Goal: Book appointment/travel/reservation

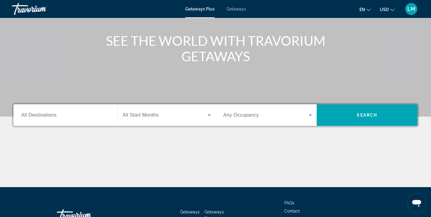
scroll to position [61, 0]
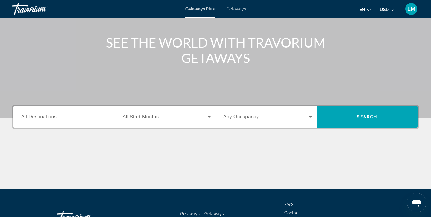
click at [308, 119] on icon "Search widget" at bounding box center [310, 117] width 7 height 7
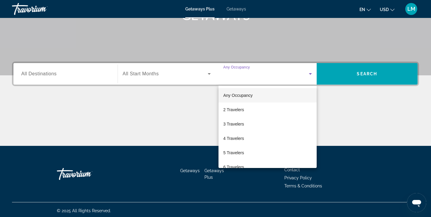
scroll to position [106, 0]
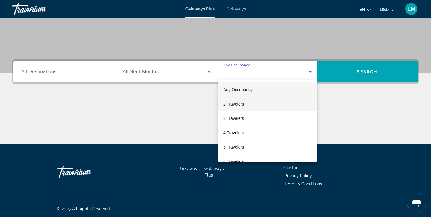
click at [298, 107] on mat-option "2 Travelers" at bounding box center [268, 104] width 98 height 14
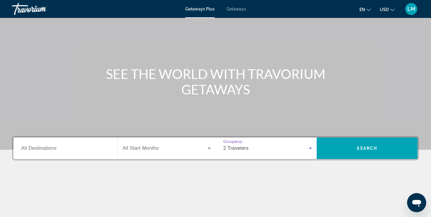
scroll to position [28, 0]
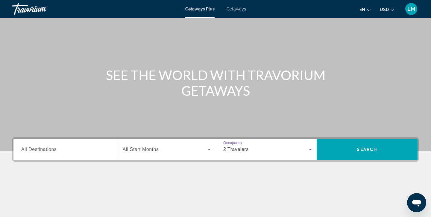
click at [87, 155] on div "Search widget" at bounding box center [65, 149] width 89 height 17
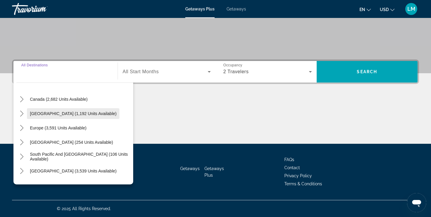
scroll to position [37, 0]
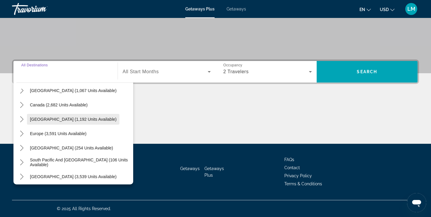
click at [93, 122] on span "[GEOGRAPHIC_DATA] (1,192 units available)" at bounding box center [73, 119] width 87 height 5
type input "**********"
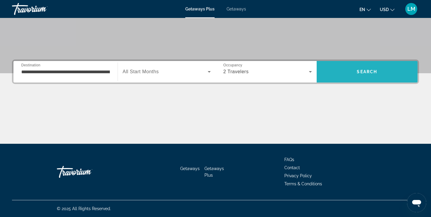
click at [396, 71] on span "Search" at bounding box center [367, 72] width 101 height 14
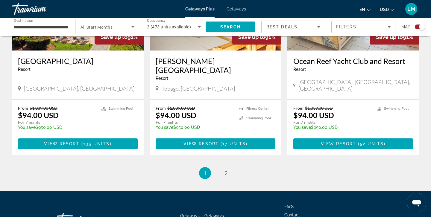
scroll to position [937, 0]
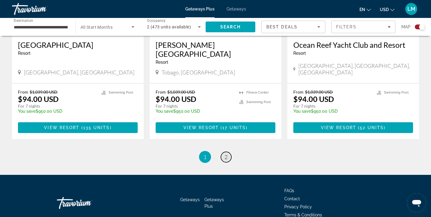
click at [226, 154] on span "2" at bounding box center [226, 157] width 3 height 7
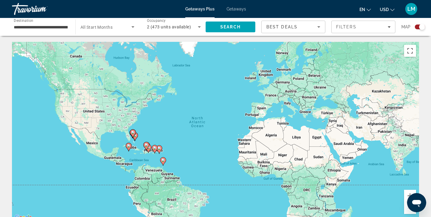
click at [232, 9] on span "Getaways" at bounding box center [236, 9] width 19 height 5
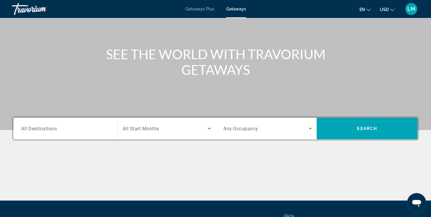
scroll to position [54, 0]
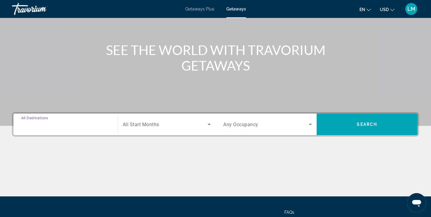
click at [72, 123] on input "Destination All Destinations" at bounding box center [65, 124] width 89 height 7
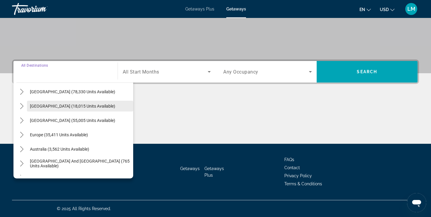
scroll to position [0, 0]
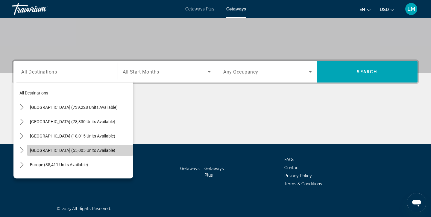
click at [65, 148] on span "Select destination: Caribbean & Atlantic Islands (55,005 units available)" at bounding box center [80, 150] width 106 height 14
type input "**********"
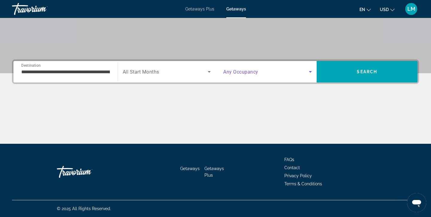
click at [307, 74] on icon "Search widget" at bounding box center [310, 71] width 7 height 7
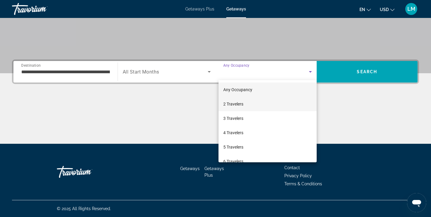
click at [282, 105] on mat-option "2 Travelers" at bounding box center [268, 104] width 98 height 14
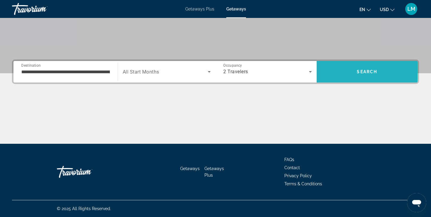
click at [348, 73] on span "Search" at bounding box center [367, 72] width 101 height 14
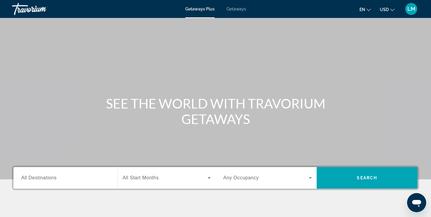
click at [242, 9] on span "Getaways" at bounding box center [236, 9] width 19 height 5
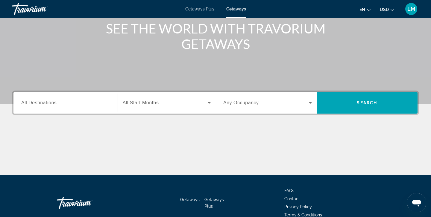
scroll to position [89, 0]
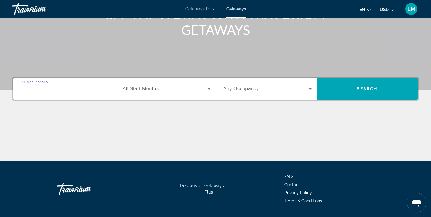
click at [67, 86] on input "Destination All Destinations" at bounding box center [65, 89] width 89 height 7
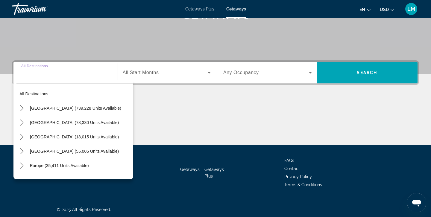
scroll to position [106, 0]
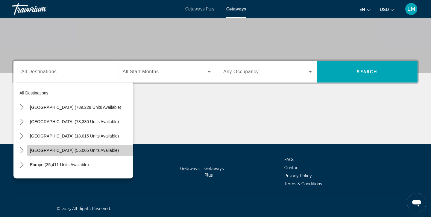
click at [67, 149] on span "[GEOGRAPHIC_DATA] (55,005 units available)" at bounding box center [74, 150] width 89 height 5
type input "**********"
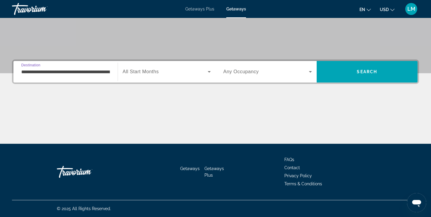
click at [308, 71] on icon "Search widget" at bounding box center [310, 71] width 7 height 7
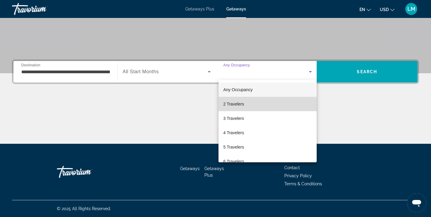
click at [272, 104] on mat-option "2 Travelers" at bounding box center [268, 104] width 98 height 14
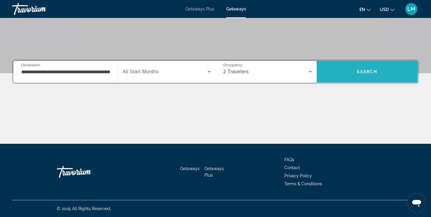
click at [364, 70] on span "Search" at bounding box center [367, 71] width 20 height 5
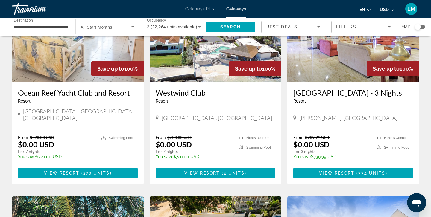
scroll to position [497, 0]
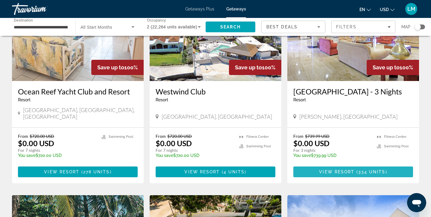
click at [358, 175] on span "( 334 units )" at bounding box center [371, 172] width 33 height 5
